Goal: Information Seeking & Learning: Learn about a topic

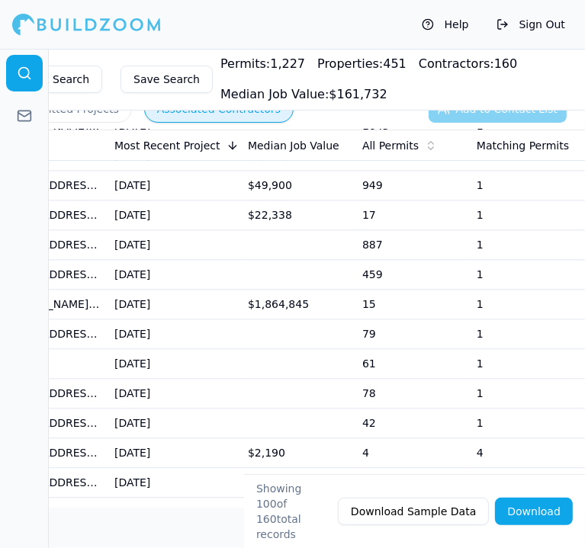
scroll to position [1830, 0]
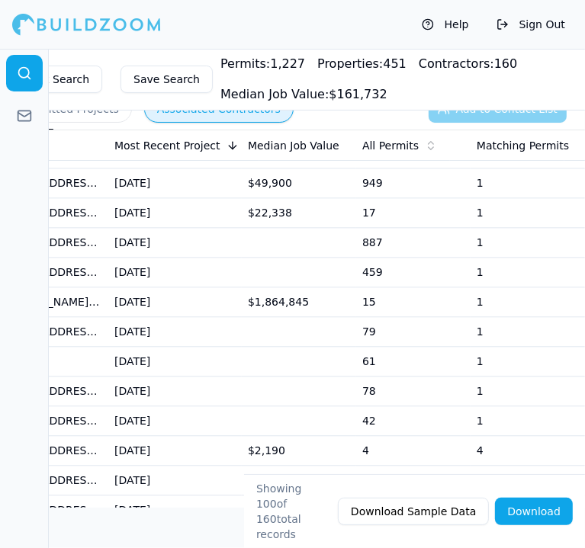
click at [258, 288] on td "$1,864,845" at bounding box center [299, 303] width 114 height 30
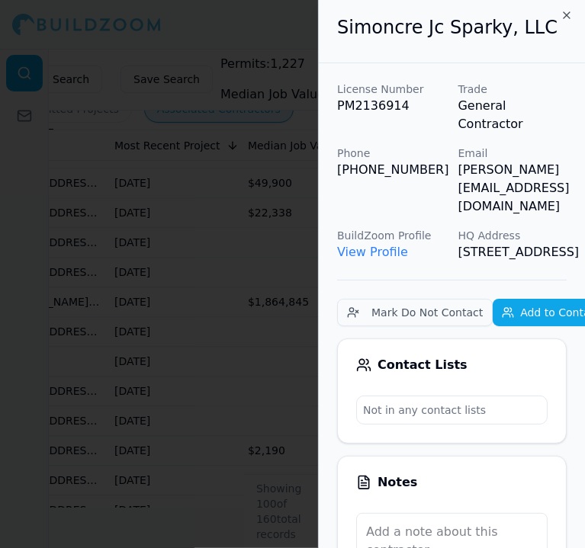
scroll to position [0, 0]
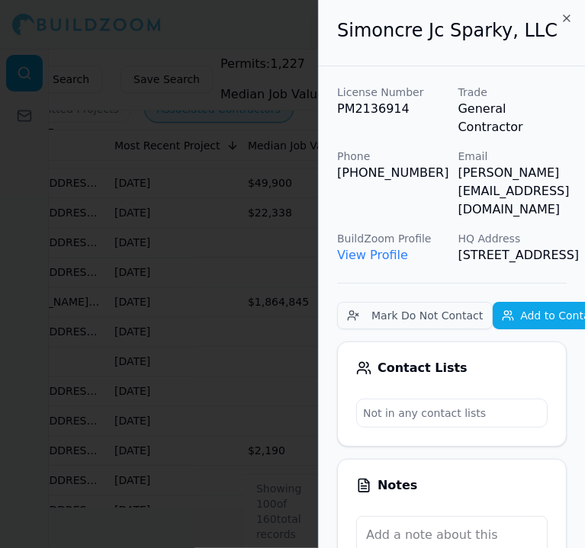
click at [373, 248] on link "View Profile" at bounding box center [372, 255] width 71 height 14
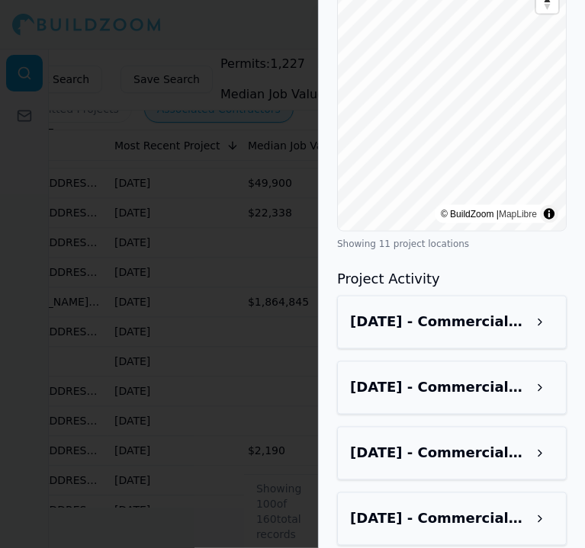
scroll to position [1220, 0]
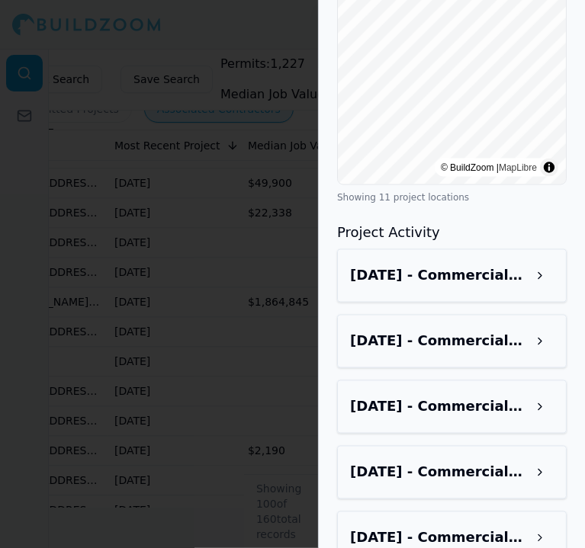
click at [529, 267] on button at bounding box center [539, 275] width 27 height 27
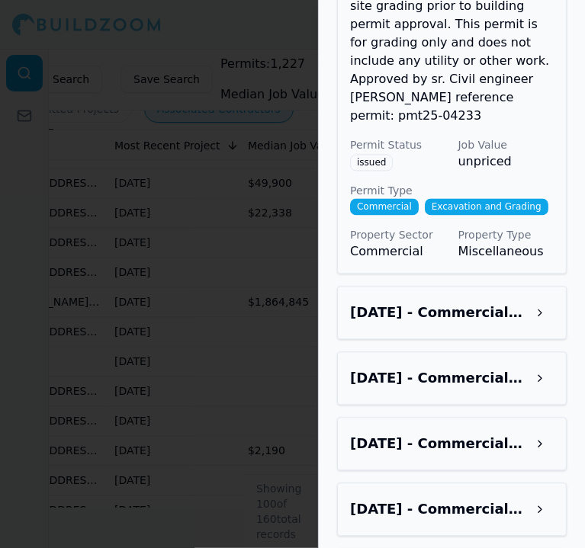
scroll to position [1602, 0]
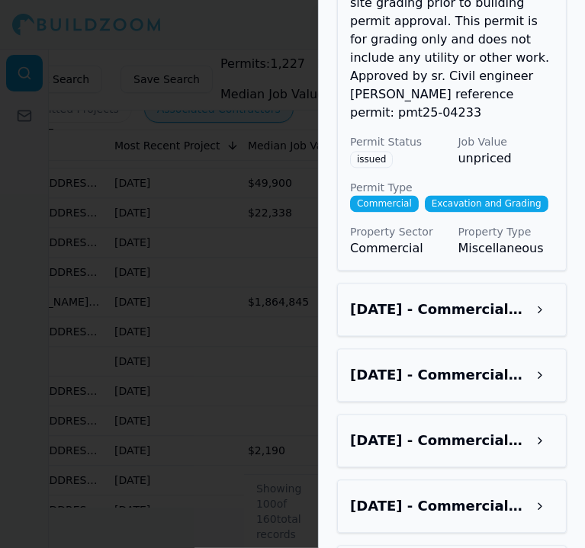
drag, startPoint x: 503, startPoint y: 300, endPoint x: 507, endPoint y: 323, distance: 22.6
click at [503, 301] on h3 "[DATE] - Commercial, Excavation and Grading - [STREET_ADDRESS]" at bounding box center [438, 309] width 176 height 21
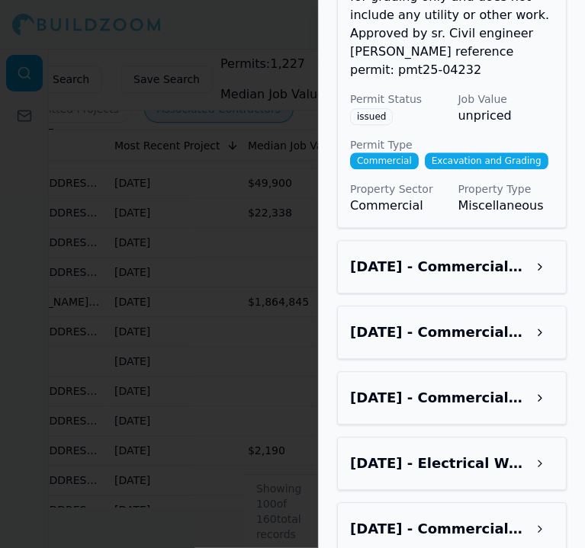
click at [529, 281] on button at bounding box center [539, 266] width 27 height 27
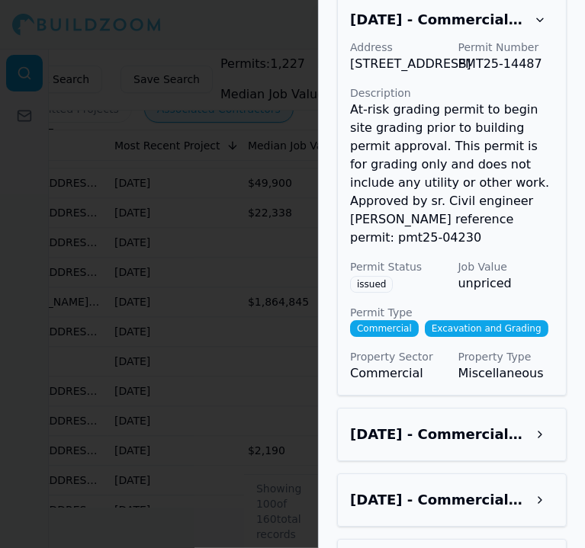
scroll to position [2517, 0]
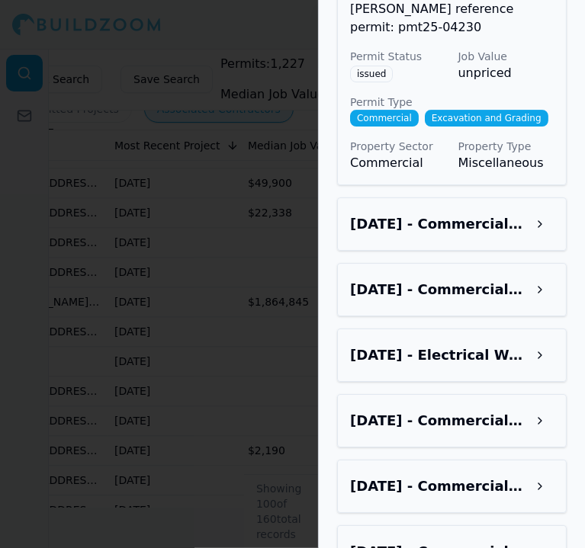
click at [538, 238] on button at bounding box center [539, 223] width 27 height 27
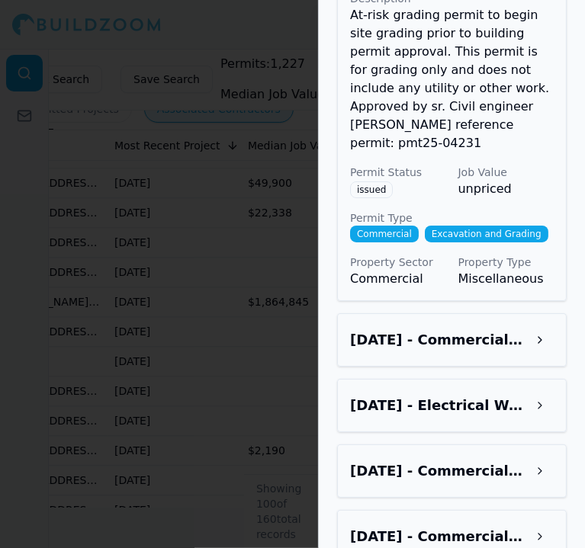
scroll to position [2898, 0]
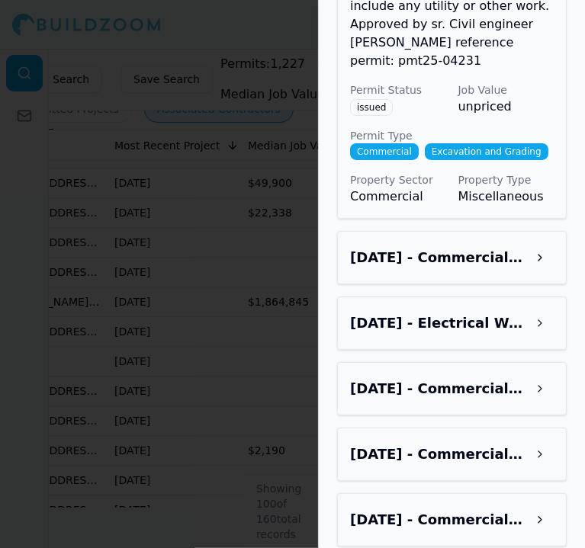
click at [515, 284] on div "[DATE] - Commercial, Excavation and Grading - [STREET_ADDRESS]" at bounding box center [452, 257] width 230 height 53
click at [516, 284] on div "[DATE] - Commercial, Excavation and Grading - [STREET_ADDRESS]" at bounding box center [452, 257] width 230 height 53
click at [519, 268] on h3 "[DATE] - Commercial, Excavation and Grading - [STREET_ADDRESS]" at bounding box center [438, 257] width 176 height 21
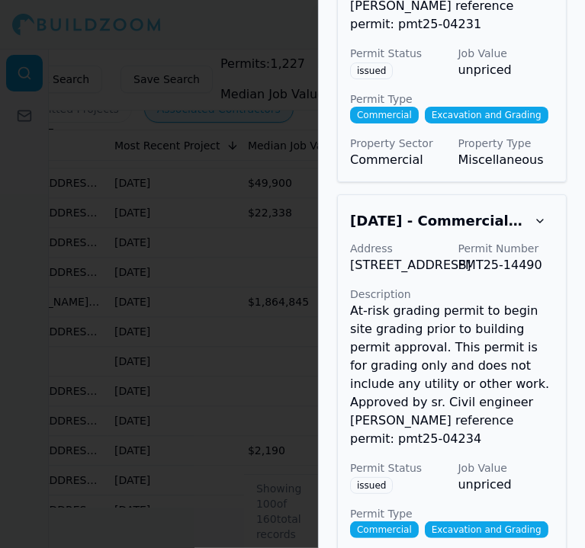
scroll to position [3051, 0]
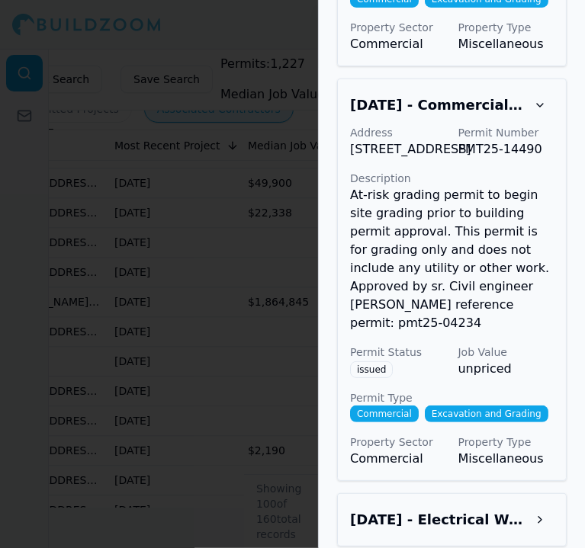
click at [289, 352] on div at bounding box center [292, 274] width 585 height 548
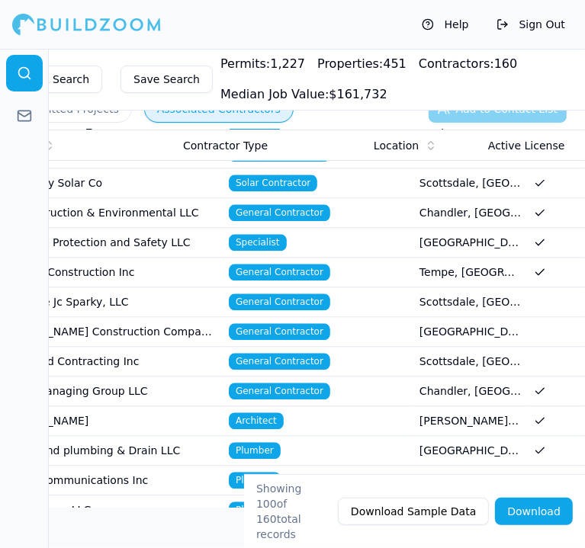
scroll to position [0, 0]
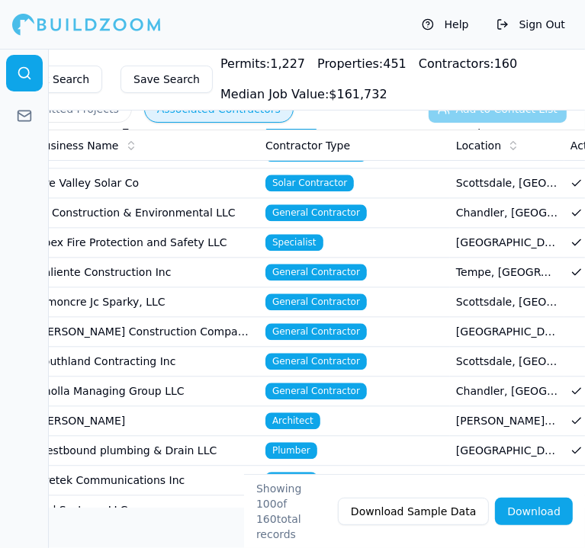
drag, startPoint x: 293, startPoint y: 329, endPoint x: 220, endPoint y: 340, distance: 73.4
drag, startPoint x: 210, startPoint y: 342, endPoint x: 168, endPoint y: 338, distance: 42.1
drag, startPoint x: 196, startPoint y: 294, endPoint x: 137, endPoint y: 279, distance: 61.2
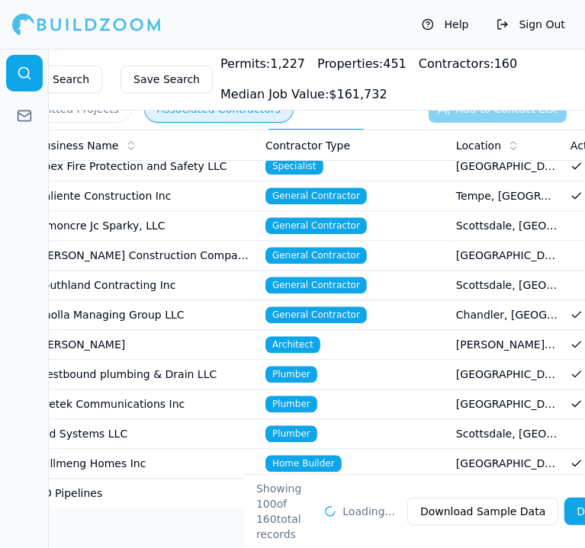
drag, startPoint x: 185, startPoint y: 200, endPoint x: -237, endPoint y: 141, distance: 426.6
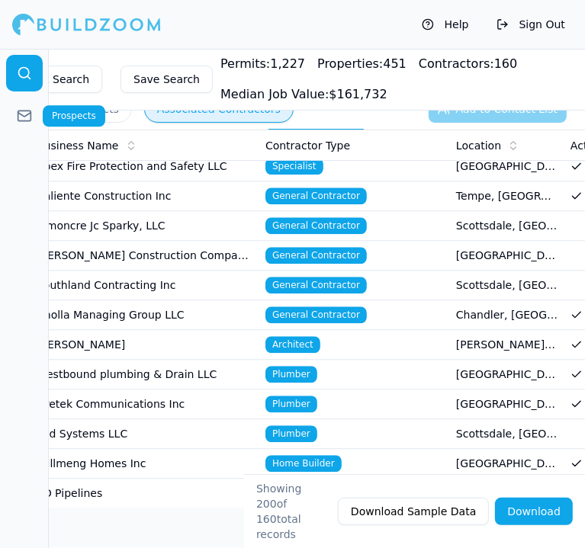
click at [22, 104] on link at bounding box center [24, 116] width 37 height 37
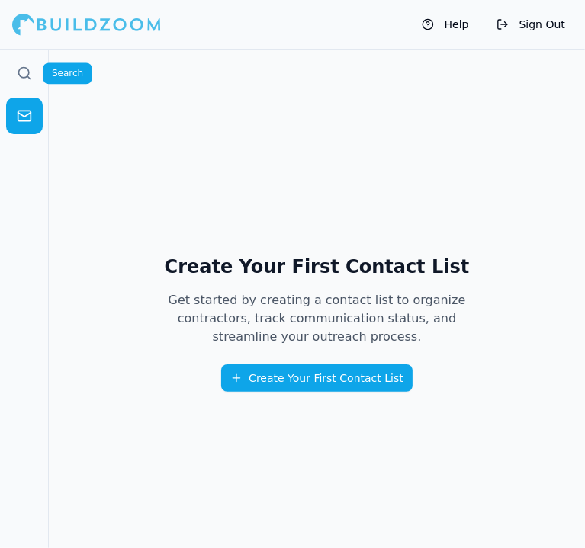
click at [24, 83] on link at bounding box center [24, 73] width 37 height 37
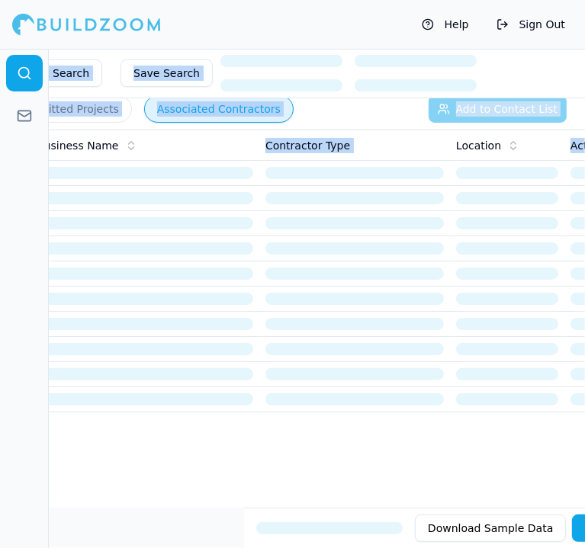
drag, startPoint x: 50, startPoint y: 191, endPoint x: 20, endPoint y: 194, distance: 29.9
click at [20, 194] on div "Quick Search Save Search Permitted Projects Associated Contractors Add to Conta…" at bounding box center [292, 299] width 585 height 500
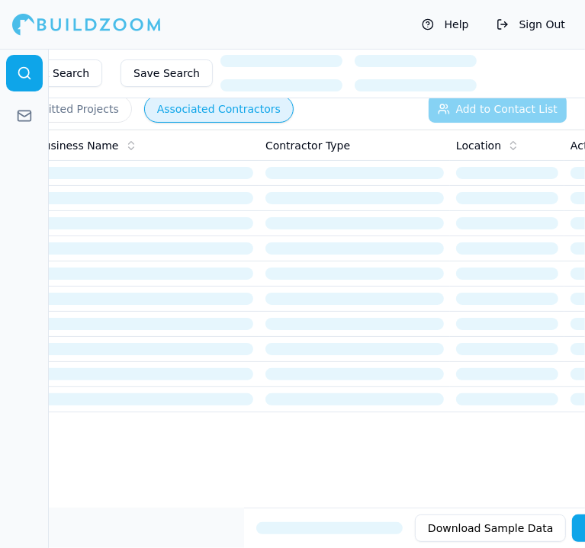
click at [31, 188] on div at bounding box center [24, 299] width 49 height 500
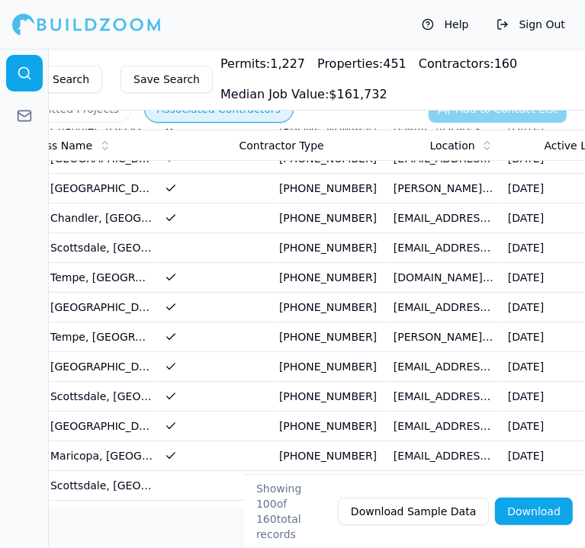
scroll to position [0, 799]
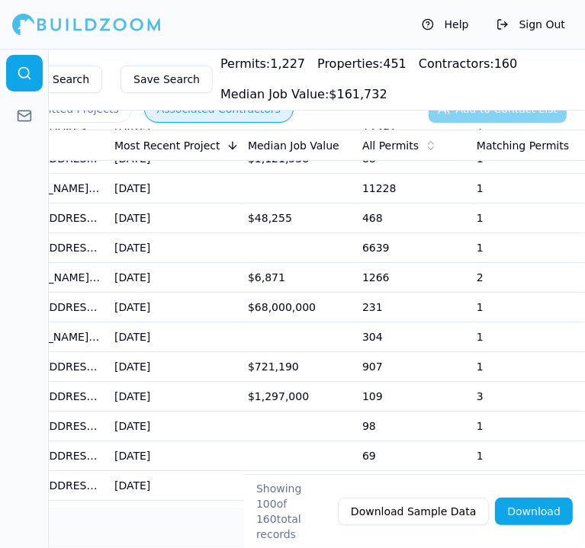
drag, startPoint x: 333, startPoint y: 204, endPoint x: 584, endPoint y: 256, distance: 257.1
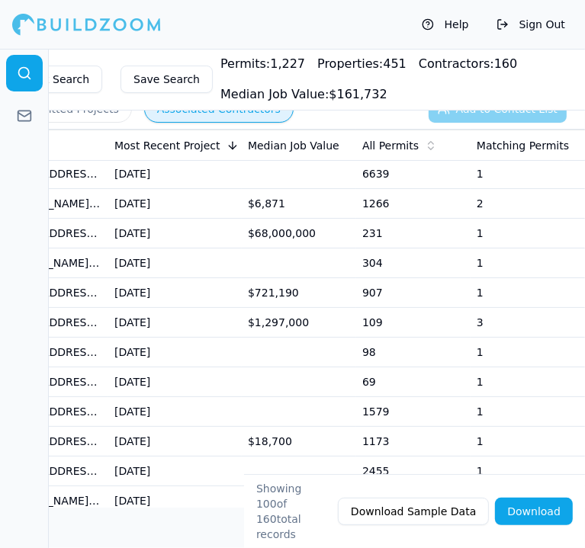
scroll to position [153, 0]
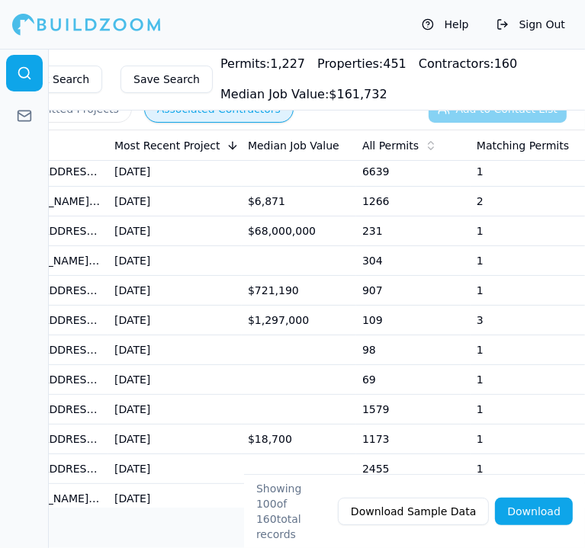
click at [236, 246] on td "[DATE]" at bounding box center [174, 261] width 133 height 30
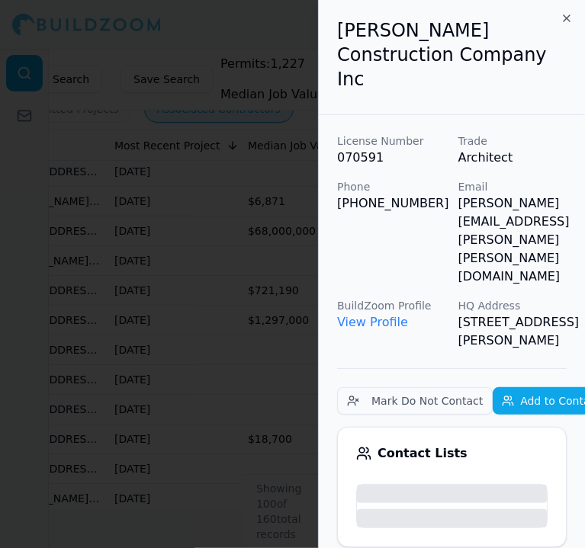
click at [238, 228] on div at bounding box center [292, 274] width 585 height 548
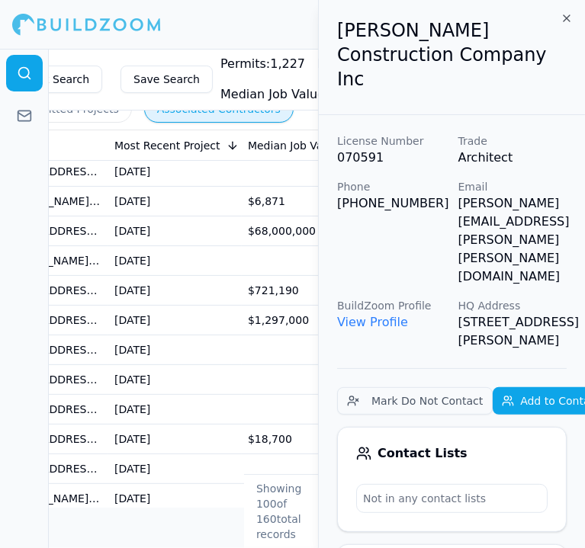
click at [229, 230] on td "[DATE]" at bounding box center [174, 232] width 133 height 30
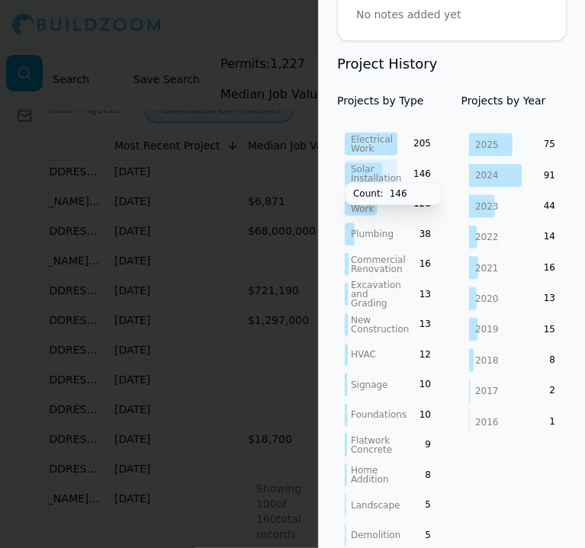
scroll to position [610, 0]
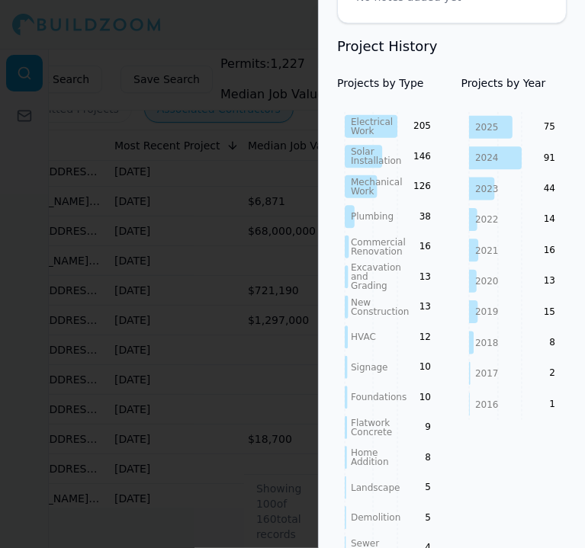
click at [304, 207] on div at bounding box center [292, 274] width 585 height 548
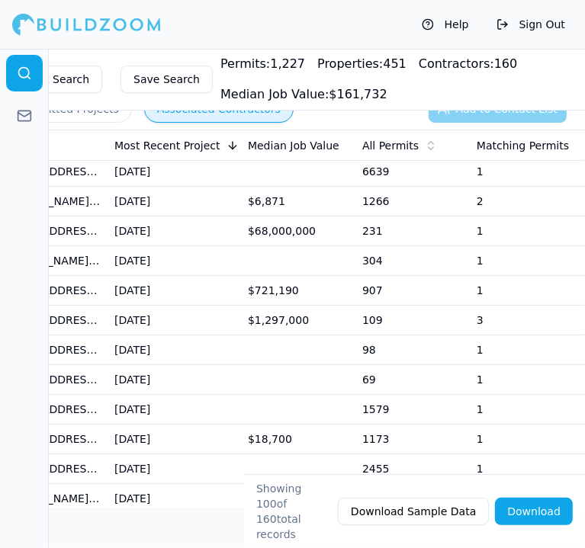
click at [305, 236] on td "$68,000,000" at bounding box center [299, 232] width 114 height 30
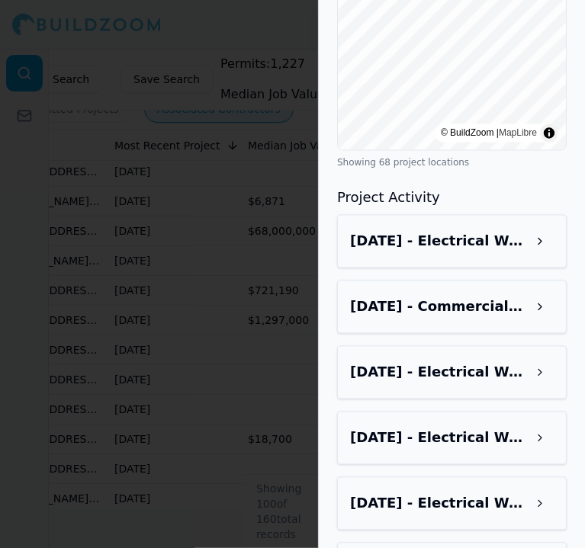
scroll to position [1388, 0]
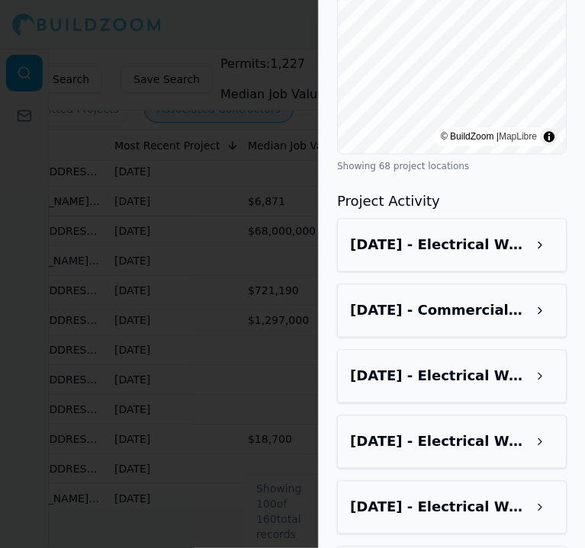
click at [513, 315] on h3 "[DATE] - Commercial - [STREET_ADDRESS]" at bounding box center [438, 310] width 176 height 21
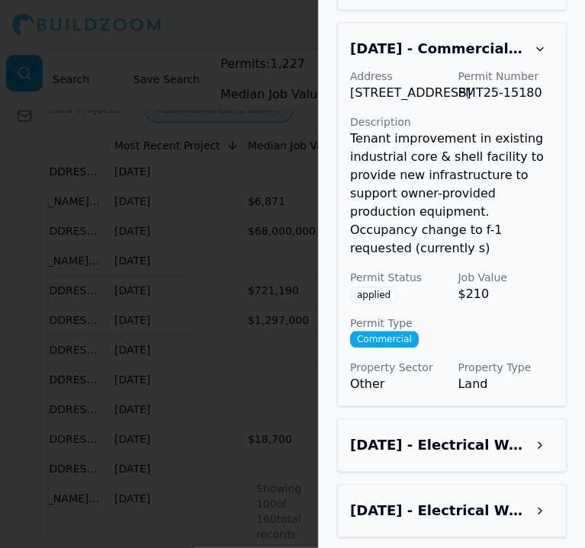
scroll to position [1617, 0]
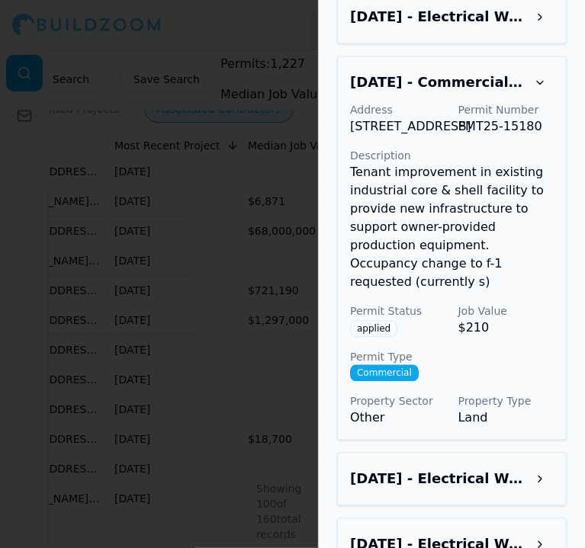
click at [259, 402] on div at bounding box center [292, 274] width 585 height 548
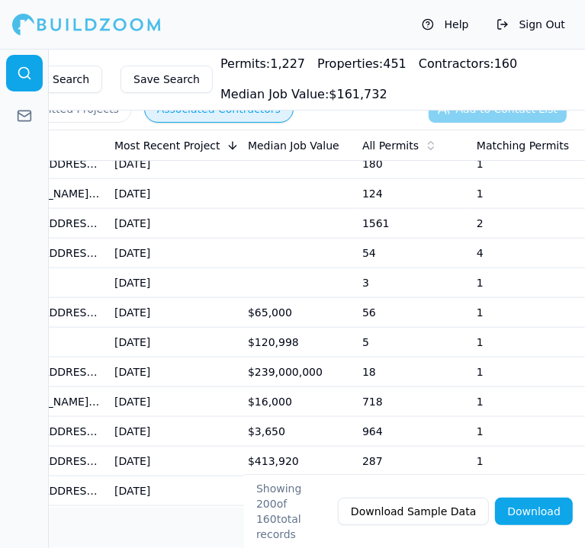
scroll to position [3841, 0]
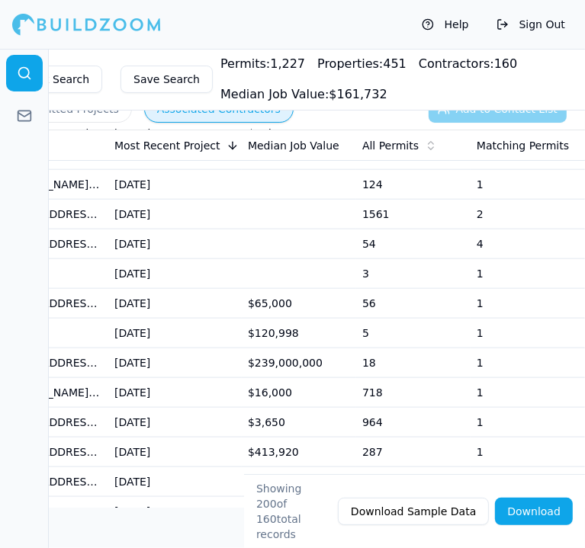
click at [262, 349] on td "$239,000,000" at bounding box center [299, 364] width 114 height 30
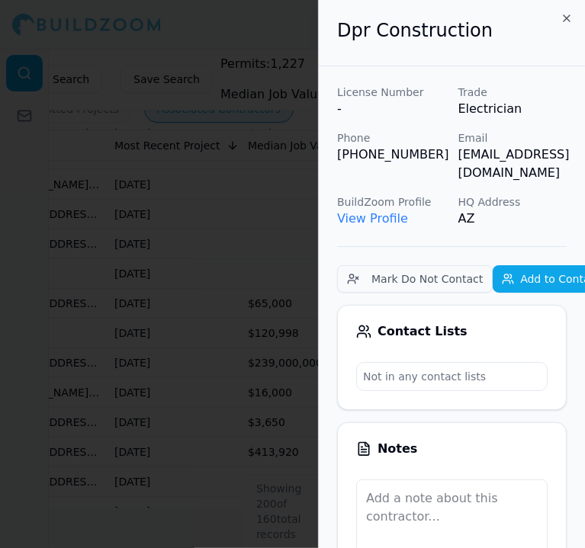
click at [249, 332] on div at bounding box center [292, 274] width 585 height 548
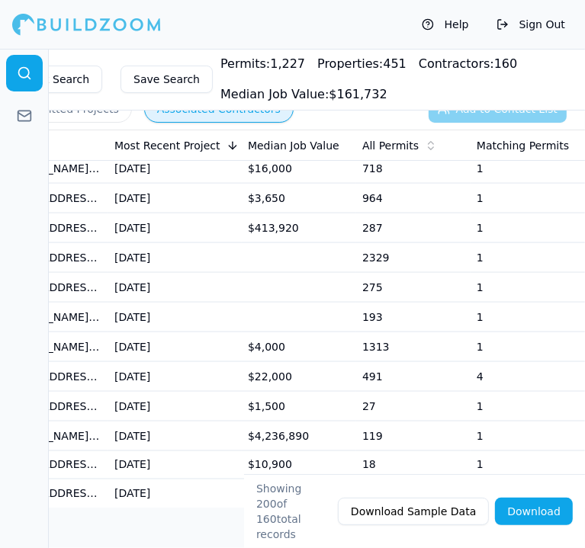
scroll to position [4070, 0]
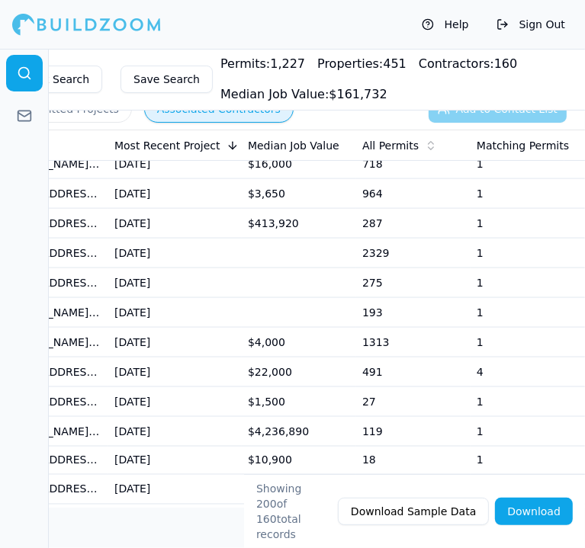
click at [239, 419] on td "[DATE]" at bounding box center [174, 432] width 133 height 30
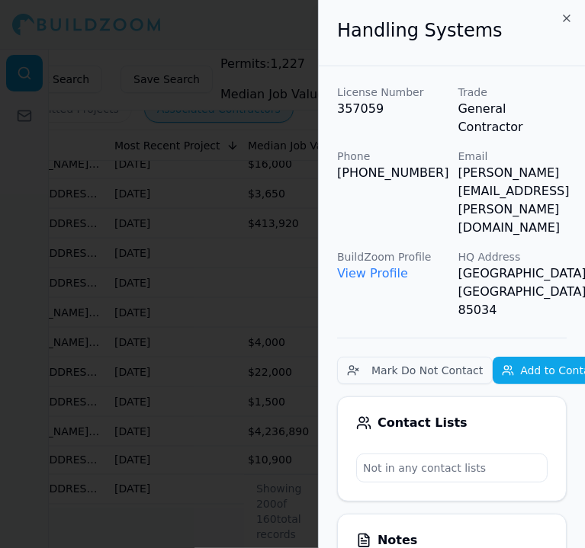
click at [188, 368] on div at bounding box center [292, 274] width 585 height 548
